Goal: Information Seeking & Learning: Check status

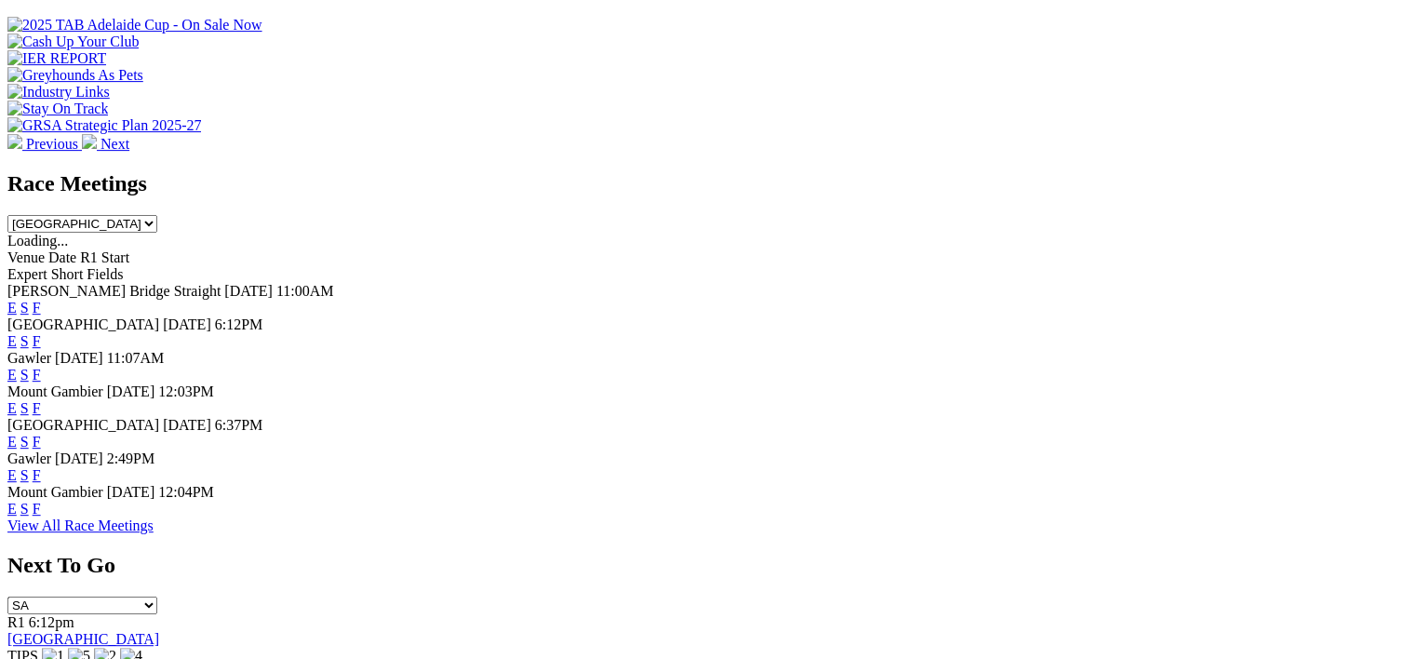
scroll to position [705, 0]
click at [41, 298] on link "F" at bounding box center [37, 306] width 8 height 16
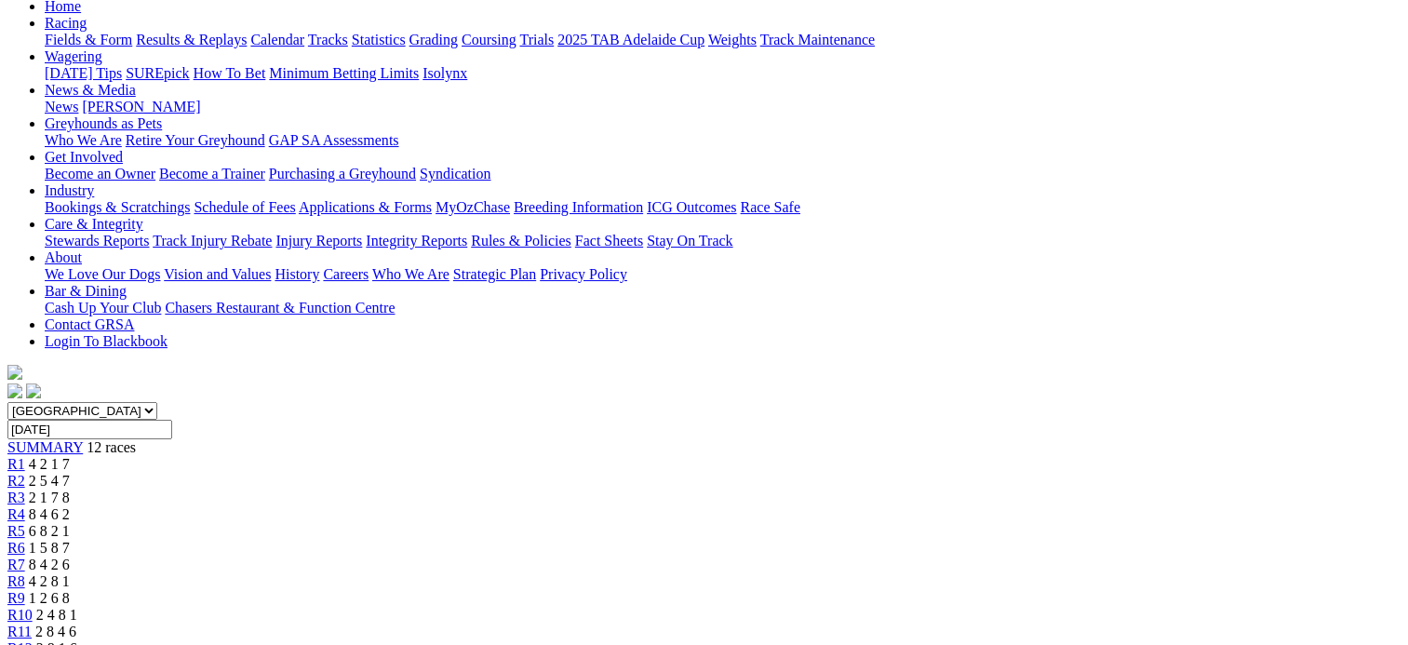
scroll to position [201, 0]
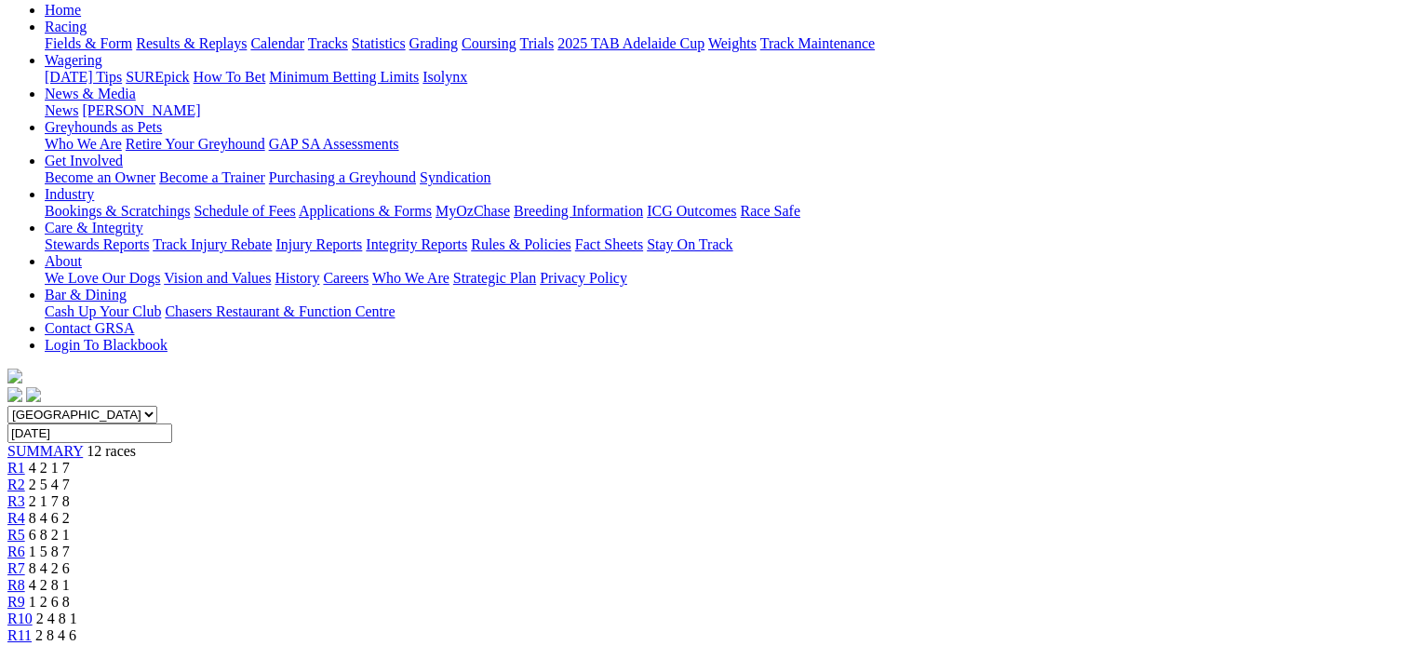
click at [70, 476] on span "2 5 4 7" at bounding box center [49, 484] width 41 height 16
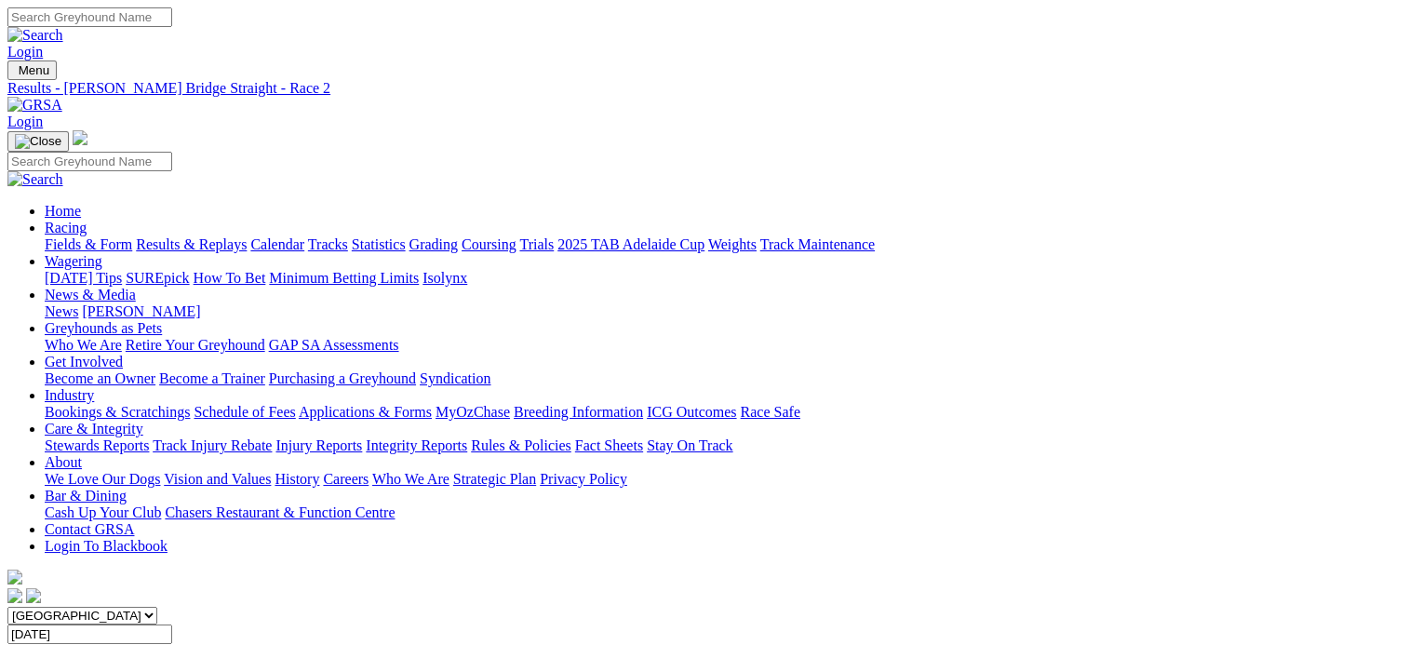
click at [136, 644] on span "12 races" at bounding box center [111, 652] width 49 height 16
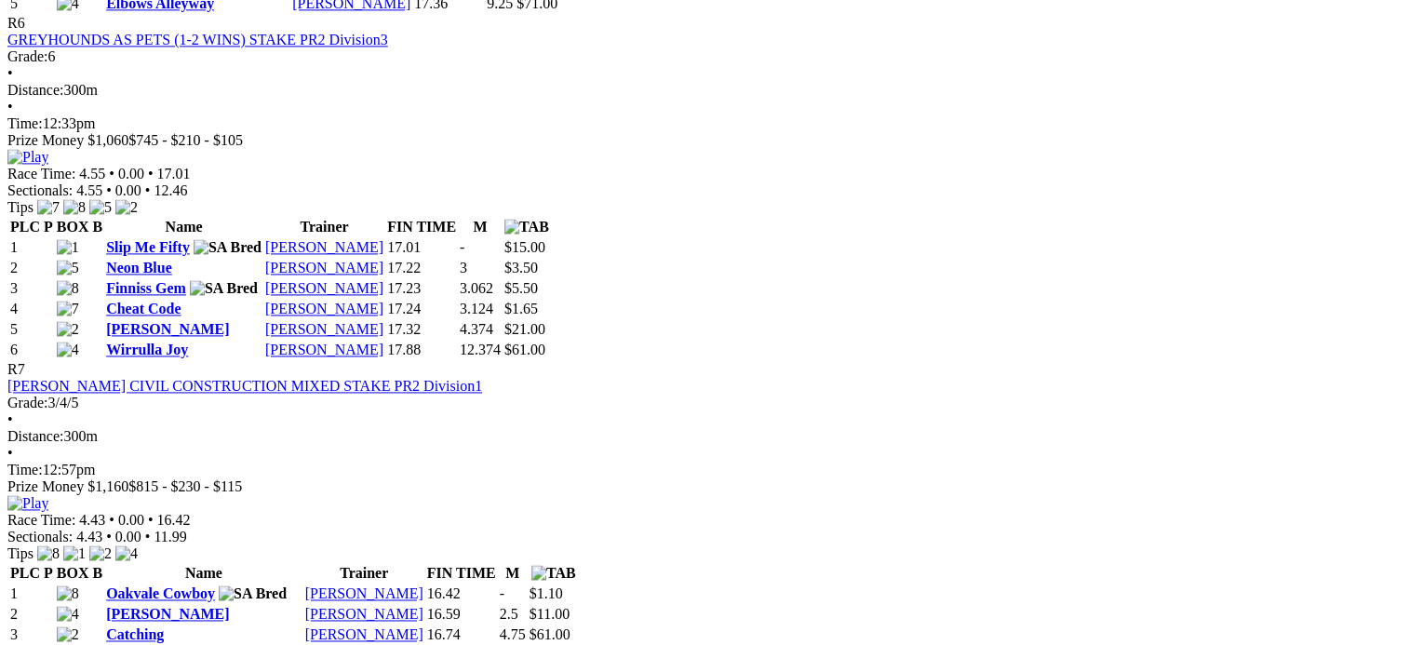
scroll to position [2604, 0]
